Goal: Information Seeking & Learning: Find specific fact

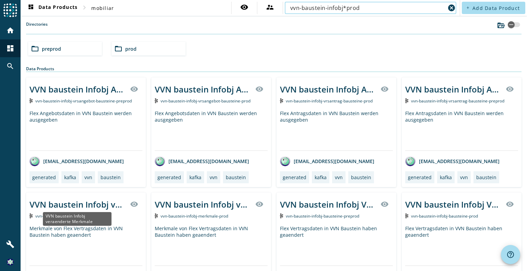
type input "vvn-baustein-infobj*prod"
click at [106, 205] on div "VVN baustein Infobj veraenderte Merkmale" at bounding box center [78, 204] width 96 height 11
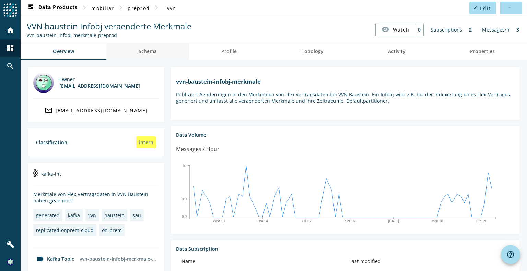
click at [146, 54] on span "Schema" at bounding box center [148, 51] width 18 height 16
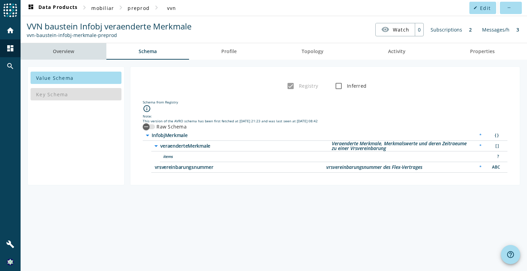
click at [70, 50] on span "Overview" at bounding box center [63, 51] width 21 height 5
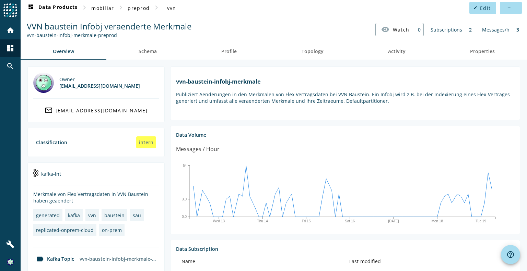
drag, startPoint x: 123, startPoint y: 36, endPoint x: 26, endPoint y: 38, distance: 96.5
click at [26, 38] on div "VVN baustein Infobj veraenderte Merkmale vvn-[GEOGRAPHIC_DATA]-infobj-merkmale-…" at bounding box center [109, 30] width 168 height 18
copy div "vvn-baustein-infobj-merkmale-preprod"
click at [142, 51] on span "Schema" at bounding box center [148, 51] width 18 height 5
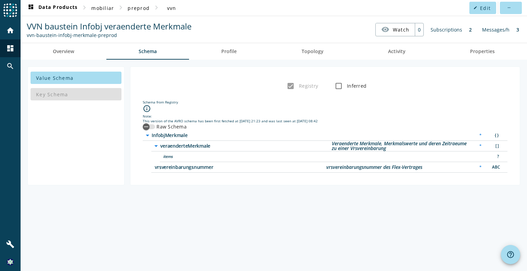
click at [51, 97] on div "Key Schema" at bounding box center [76, 94] width 91 height 16
